Goal: Task Accomplishment & Management: Use online tool/utility

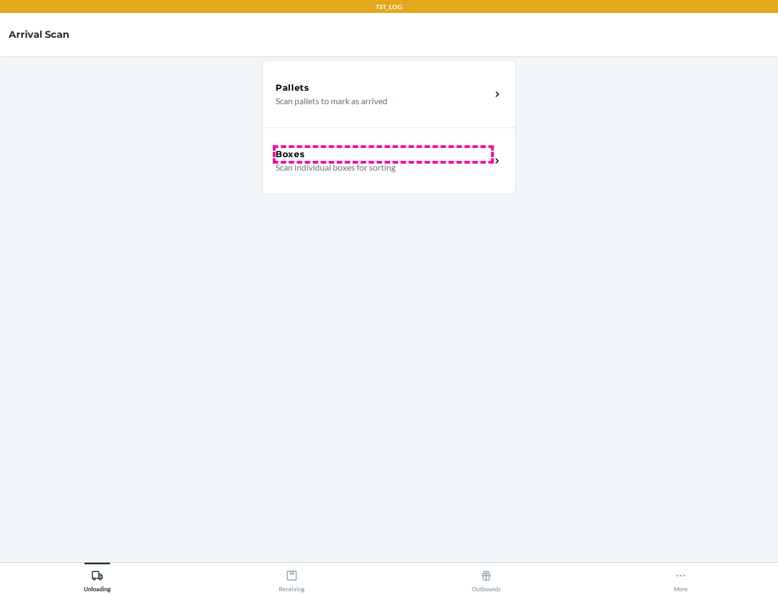
click at [383, 155] on div "Boxes" at bounding box center [384, 154] width 216 height 13
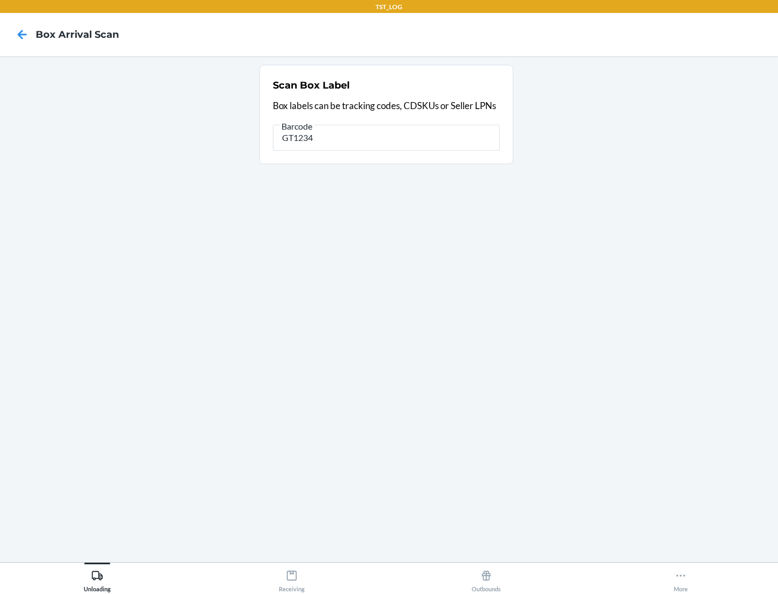
type input "GT1234"
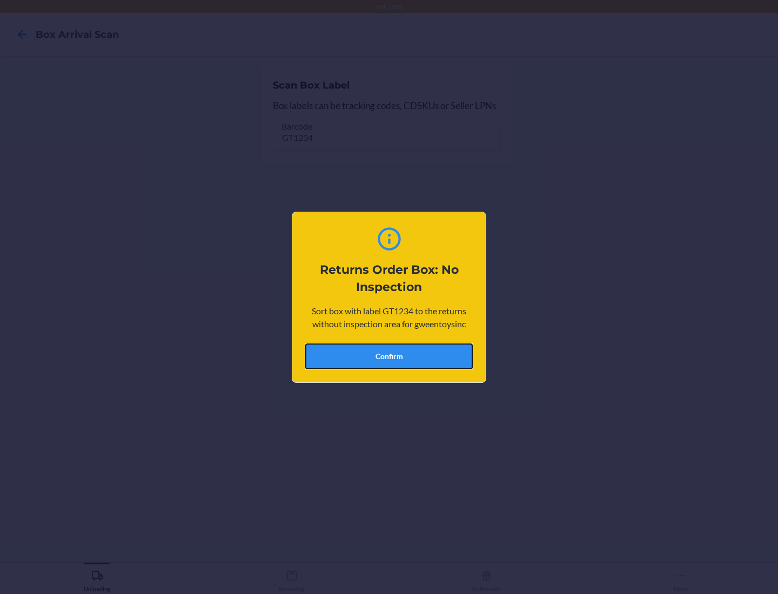
click at [389, 356] on button "Confirm" at bounding box center [389, 357] width 168 height 26
